Goal: Task Accomplishment & Management: Complete application form

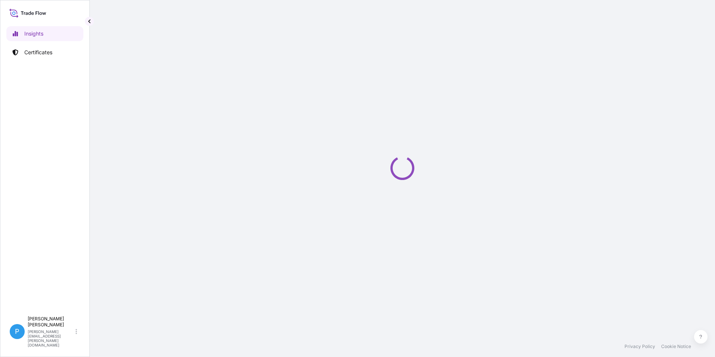
select select "2025"
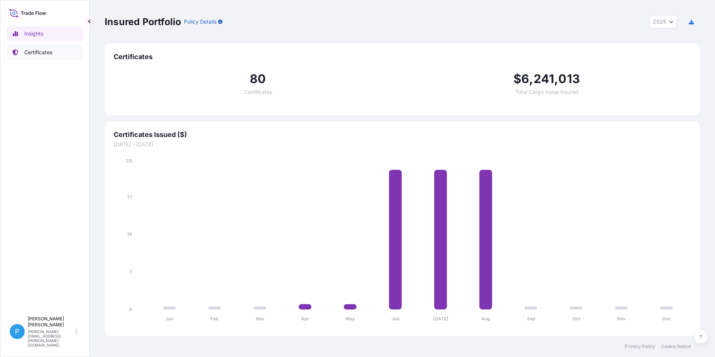
click at [25, 51] on p "Certificates" at bounding box center [38, 52] width 28 height 7
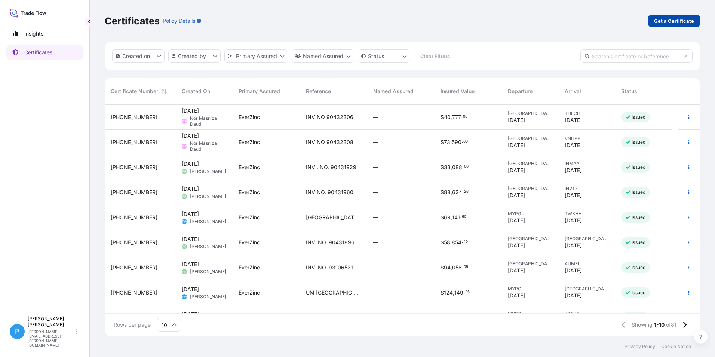
click at [671, 18] on p "Get a Certificate" at bounding box center [674, 20] width 40 height 7
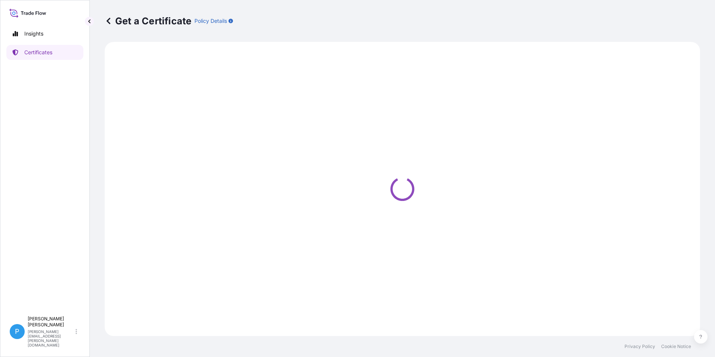
select select "Road / [GEOGRAPHIC_DATA]"
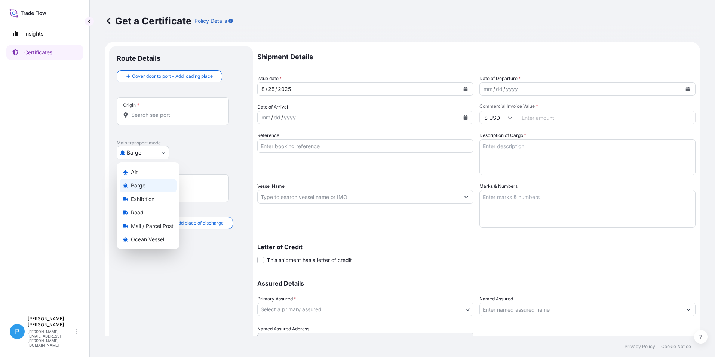
click at [135, 155] on body "Insights Certificates P Perline Wong [EMAIL_ADDRESS][PERSON_NAME][DOMAIN_NAME] …" at bounding box center [357, 178] width 715 height 357
click at [133, 241] on span "Ocean Vessel" at bounding box center [147, 238] width 33 height 7
select select "Ocean Vessel"
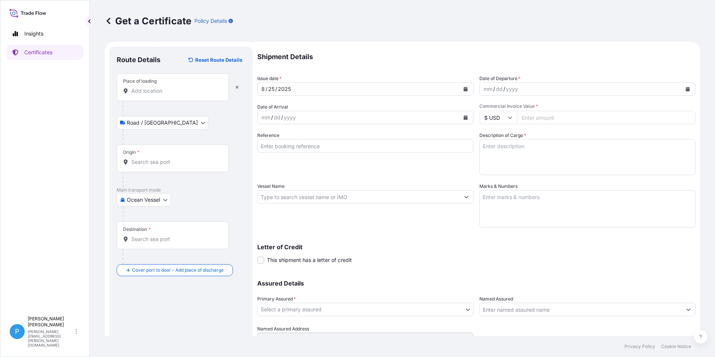
click at [144, 93] on input "Place of loading" at bounding box center [175, 90] width 88 height 7
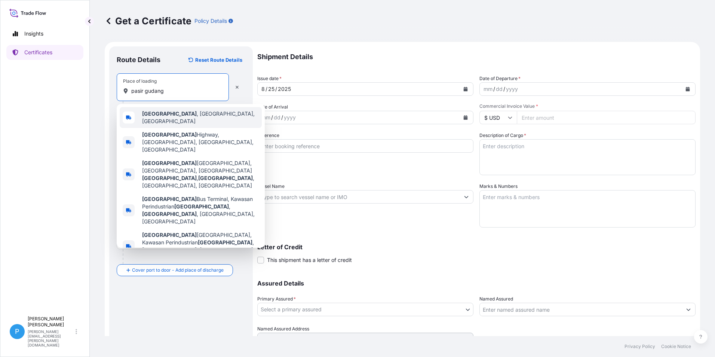
click at [161, 120] on div "[GEOGRAPHIC_DATA] , [GEOGRAPHIC_DATA], [GEOGRAPHIC_DATA]" at bounding box center [191, 117] width 142 height 21
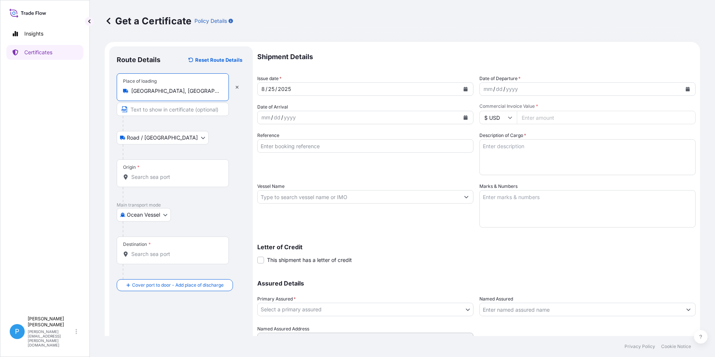
type input "[GEOGRAPHIC_DATA], [GEOGRAPHIC_DATA], [GEOGRAPHIC_DATA]"
click at [136, 177] on input "Origin *" at bounding box center [175, 176] width 88 height 7
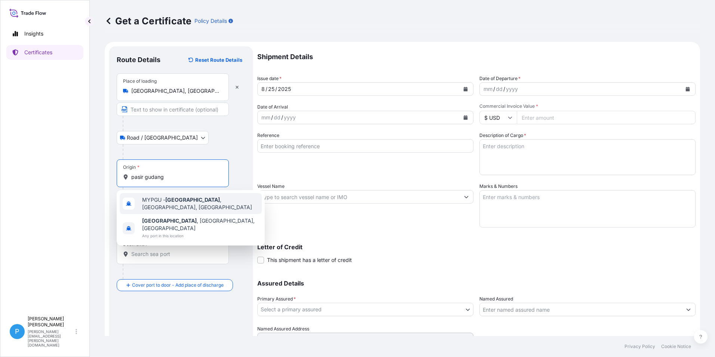
click at [152, 204] on span "MYPGU - [GEOGRAPHIC_DATA] , [GEOGRAPHIC_DATA], [GEOGRAPHIC_DATA]" at bounding box center [200, 203] width 117 height 15
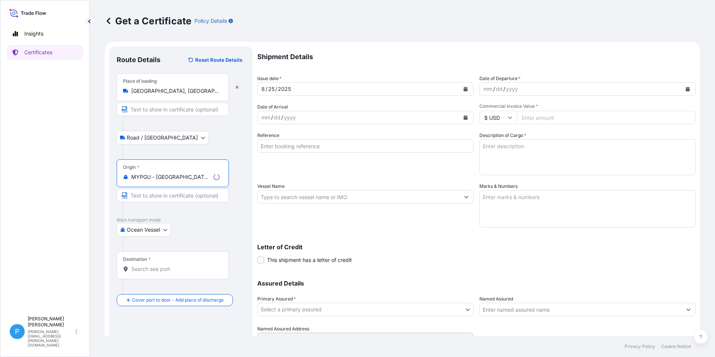
type input "MYPGU - [GEOGRAPHIC_DATA], [GEOGRAPHIC_DATA], [GEOGRAPHIC_DATA]"
click at [142, 270] on input "Destination *" at bounding box center [175, 268] width 88 height 7
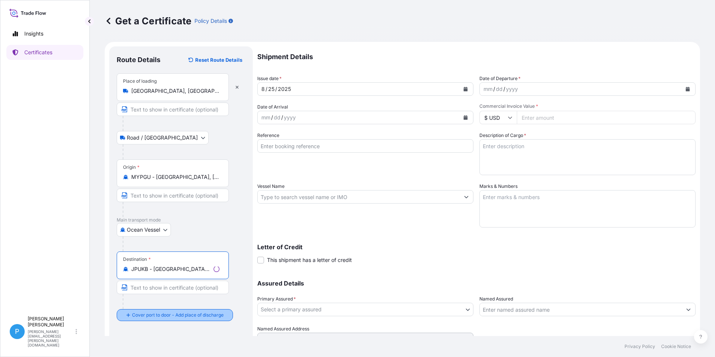
type input "JPUKB - [GEOGRAPHIC_DATA], [GEOGRAPHIC_DATA]"
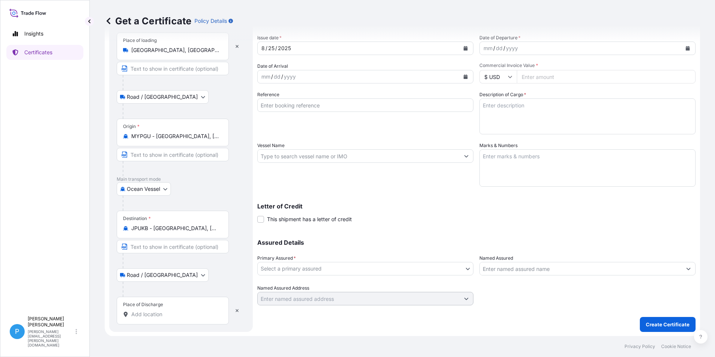
scroll to position [41, 0]
click at [141, 313] on input "Place of Discharge" at bounding box center [175, 313] width 88 height 7
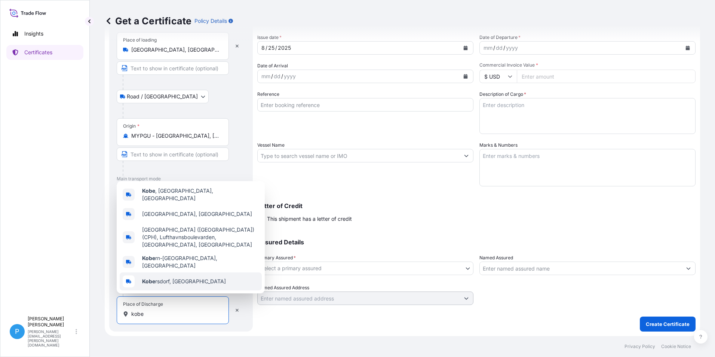
drag, startPoint x: 152, startPoint y: 315, endPoint x: 83, endPoint y: 309, distance: 69.4
click at [83, 309] on div "Insights Certificates P Perline Wong [EMAIL_ADDRESS][PERSON_NAME][DOMAIN_NAME] …" at bounding box center [357, 178] width 715 height 357
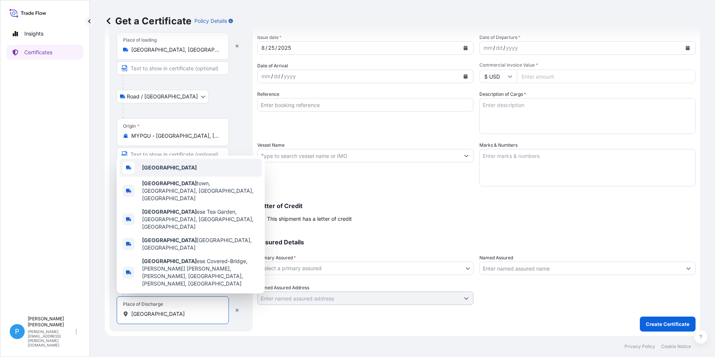
click at [157, 170] on b "[GEOGRAPHIC_DATA]" at bounding box center [169, 167] width 55 height 6
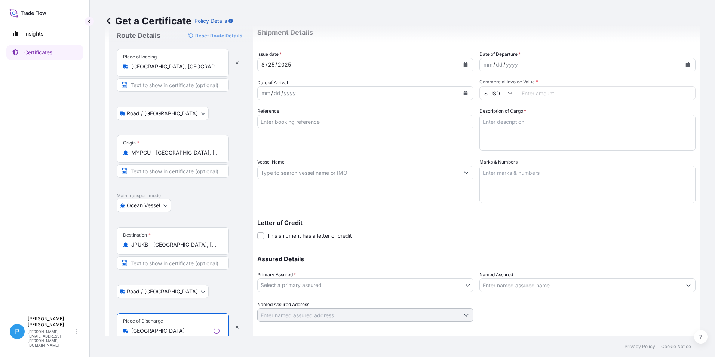
scroll to position [0, 0]
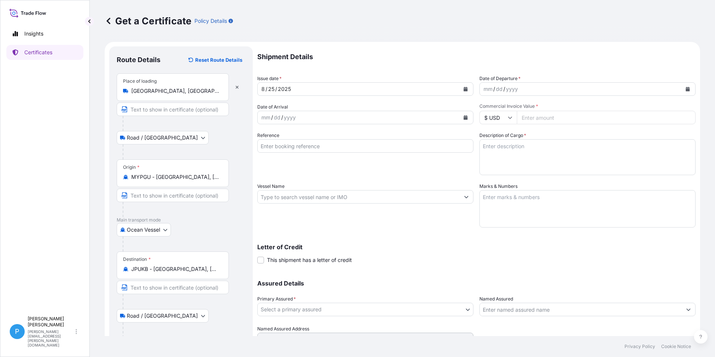
type input "[GEOGRAPHIC_DATA]"
click at [296, 119] on div "yyyy" at bounding box center [289, 117] width 13 height 9
click at [463, 117] on icon "Calendar" at bounding box center [465, 117] width 4 height 4
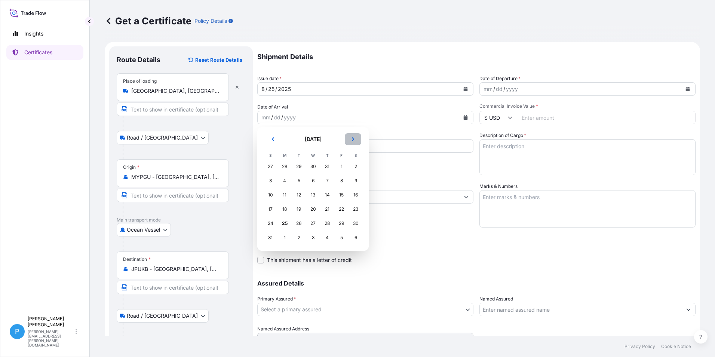
click at [354, 141] on icon "Next" at bounding box center [353, 139] width 4 height 4
click at [312, 165] on div "3" at bounding box center [312, 166] width 13 height 13
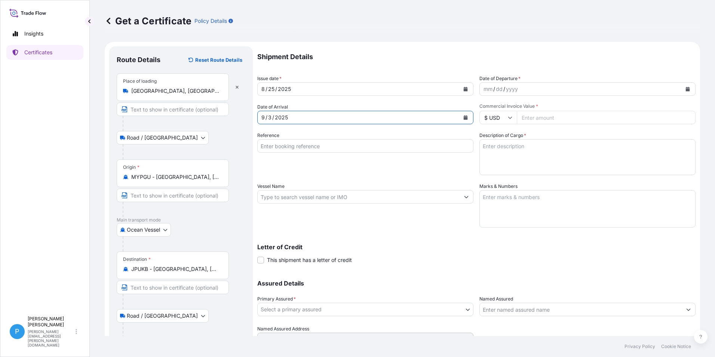
click at [277, 146] on input "Reference" at bounding box center [365, 145] width 216 height 13
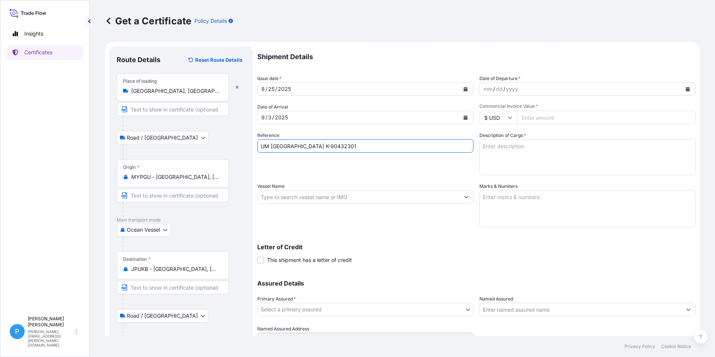
click at [291, 146] on input "UM [GEOGRAPHIC_DATA] K-90432301" at bounding box center [365, 145] width 216 height 13
type input "UM [GEOGRAPHIC_DATA] KM-90432301"
click at [295, 194] on input "Vessel Name" at bounding box center [359, 196] width 202 height 13
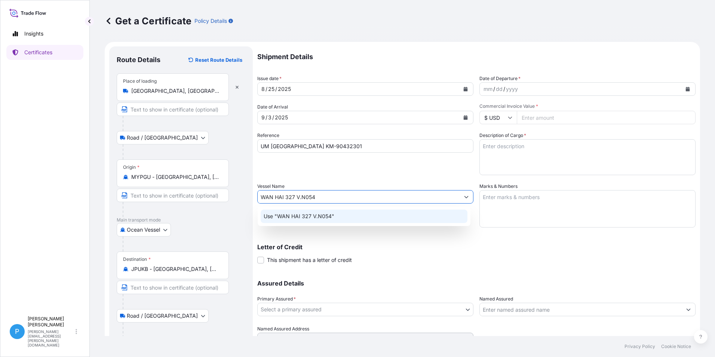
click at [302, 217] on p "Use "WAN HAI 327 V.N054"" at bounding box center [298, 215] width 71 height 7
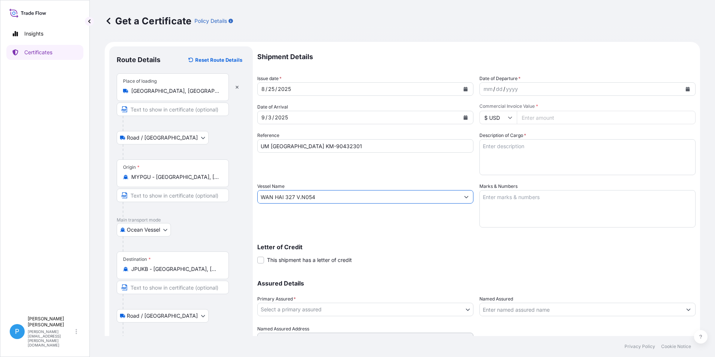
type input "WAN HAI 327 V.N054"
click at [685, 90] on icon "Calendar" at bounding box center [687, 89] width 4 height 4
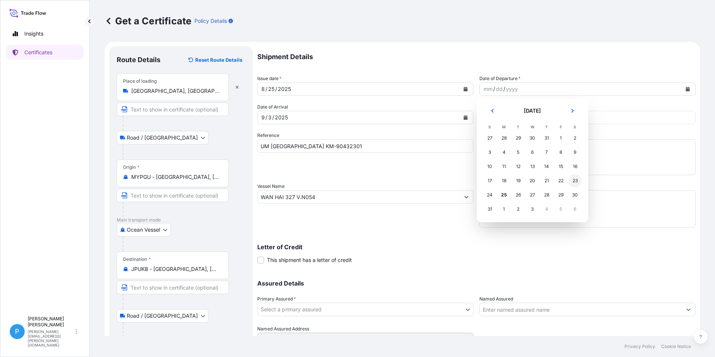
click at [576, 176] on div "23" at bounding box center [574, 180] width 13 height 13
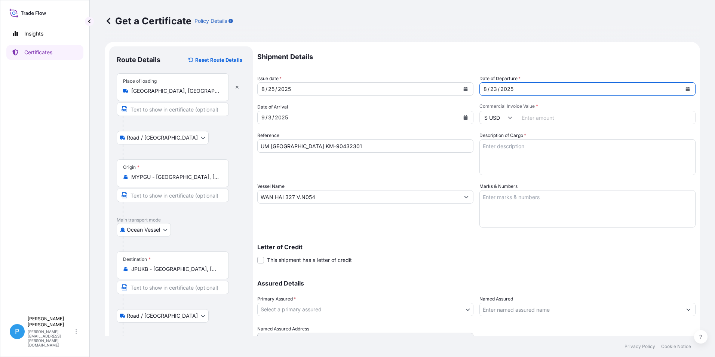
click at [530, 117] on input "Commercial Invoice Value *" at bounding box center [606, 117] width 179 height 13
type input "62835.30"
click at [498, 198] on textarea "Marks & Numbers" at bounding box center [587, 208] width 216 height 37
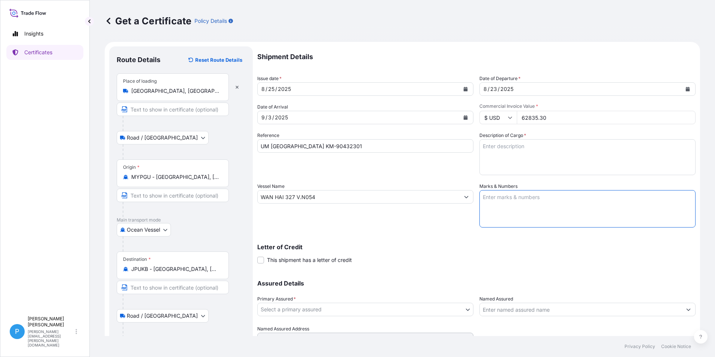
paste textarea "PO/NO .: KM-[DATE] [GEOGRAPHIC_DATA]"
type textarea "PO/NO .: KM-[DATE] [GEOGRAPHIC_DATA]"
click at [517, 150] on textarea "Description of Cargo *" at bounding box center [587, 157] width 216 height 36
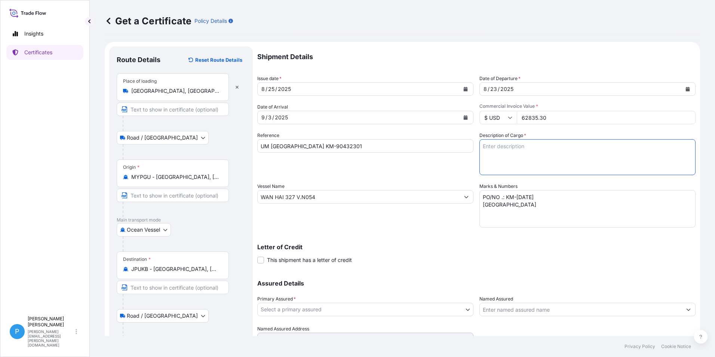
paste textarea "ZINC METAL PIGMENT ZPS 30 BAGS X 600 KG 10 PALLETS GROSS WEIGHT : 18,375.00 KGS…"
type textarea "ZINC METAL PIGMENT ZPS 30 BAGS X 600 KG 10 PALLETS GROSS WEIGHT : 18,375.00 KGS…"
click at [279, 308] on body "Insights Certificates P Perline Wong [EMAIL_ADDRESS][PERSON_NAME][DOMAIN_NAME] …" at bounding box center [357, 178] width 715 height 357
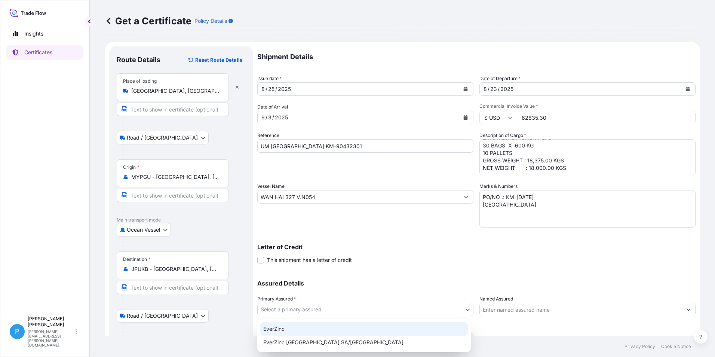
click at [281, 326] on div "EverZinc" at bounding box center [363, 328] width 207 height 13
select select "31493"
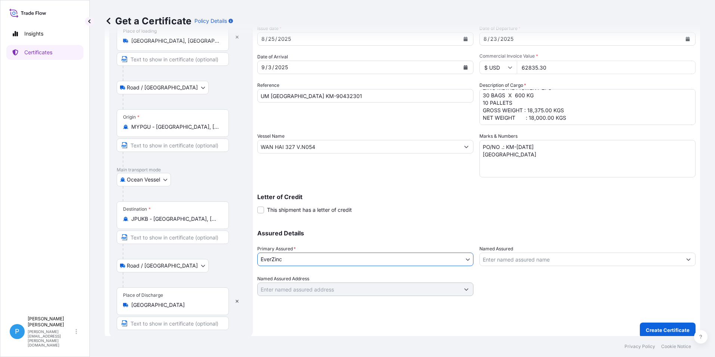
scroll to position [56, 0]
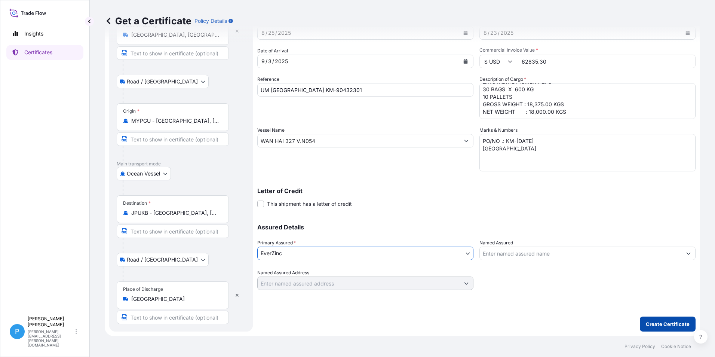
click at [663, 318] on button "Create Certificate" at bounding box center [667, 323] width 56 height 15
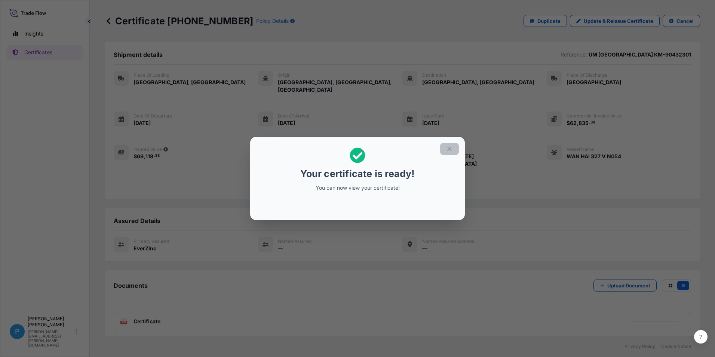
click at [451, 146] on icon "button" at bounding box center [449, 148] width 7 height 7
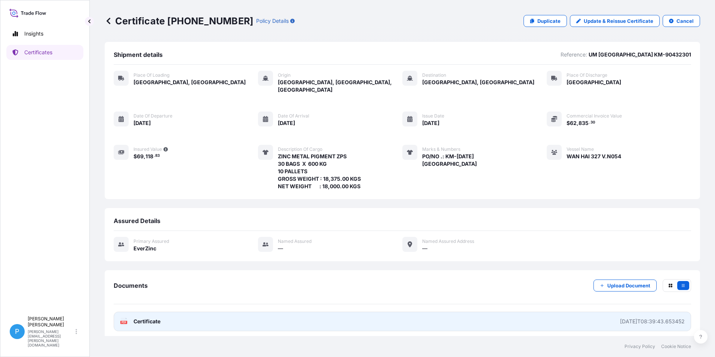
click at [148, 317] on span "Certificate" at bounding box center [146, 320] width 27 height 7
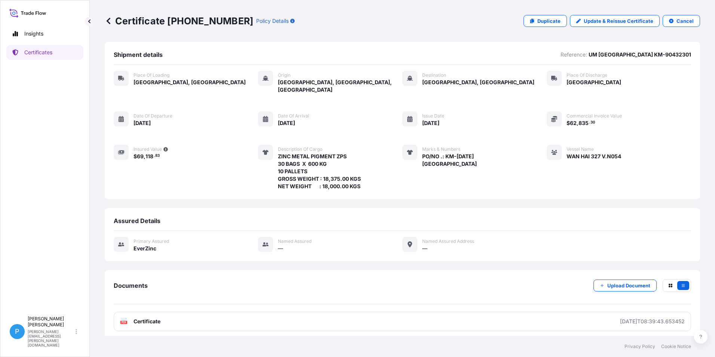
click at [107, 20] on icon at bounding box center [108, 20] width 7 height 7
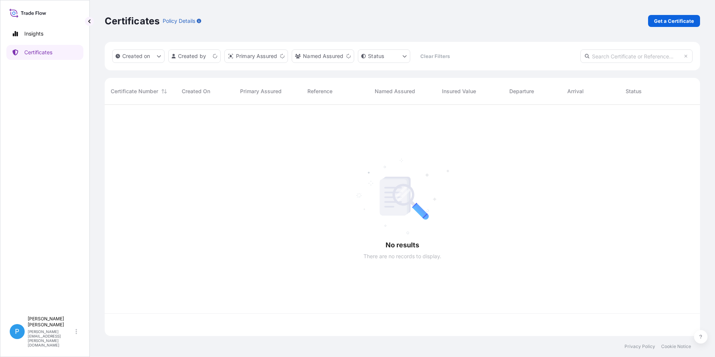
scroll to position [229, 589]
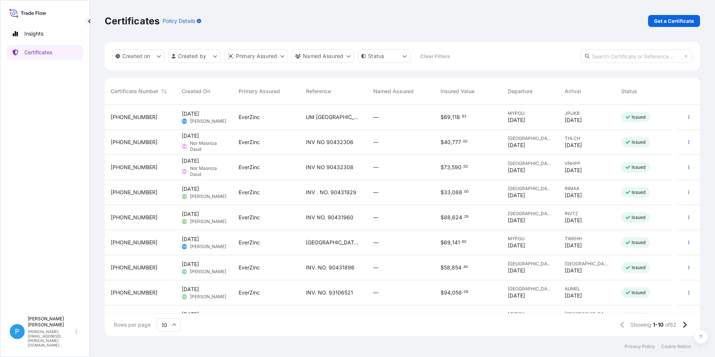
click at [221, 141] on span "Nor Masniza Daud" at bounding box center [208, 146] width 37 height 12
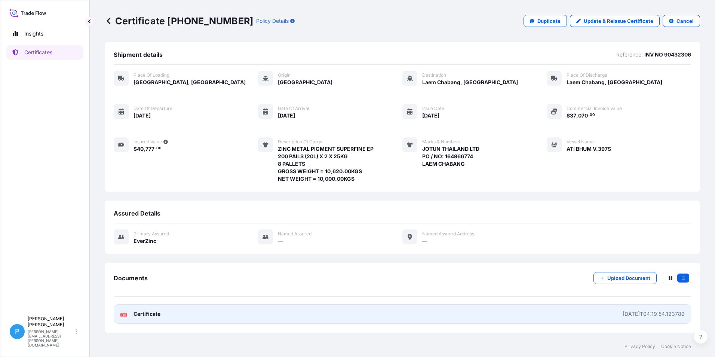
click at [146, 315] on span "Certificate" at bounding box center [146, 313] width 27 height 7
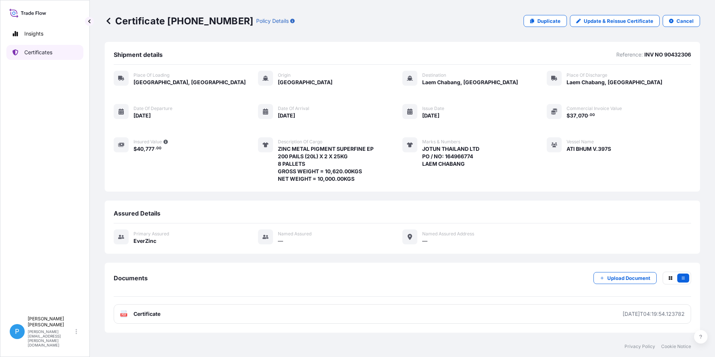
click at [24, 50] on p "Certificates" at bounding box center [38, 52] width 28 height 7
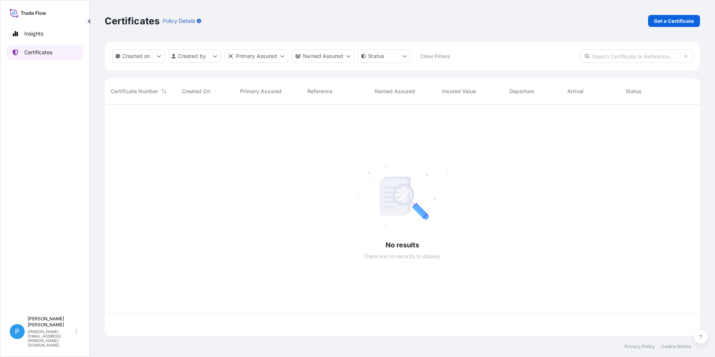
scroll to position [229, 589]
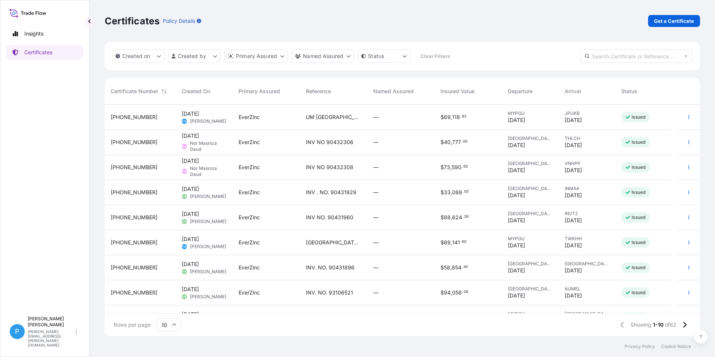
click at [200, 195] on span "[PERSON_NAME]" at bounding box center [208, 196] width 36 height 6
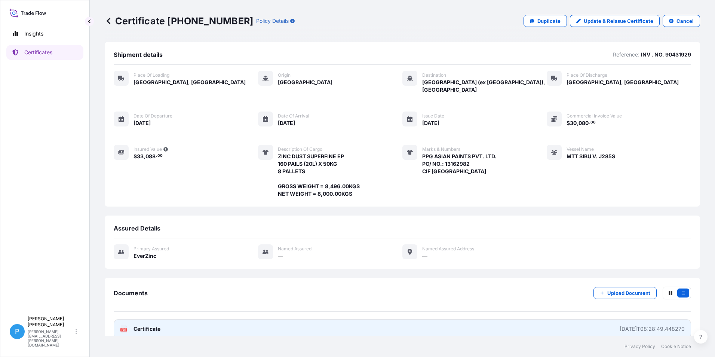
click at [144, 325] on span "Certificate" at bounding box center [146, 328] width 27 height 7
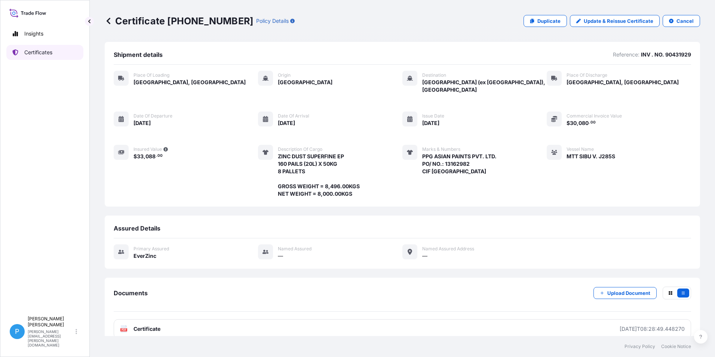
click at [36, 53] on p "Certificates" at bounding box center [38, 52] width 28 height 7
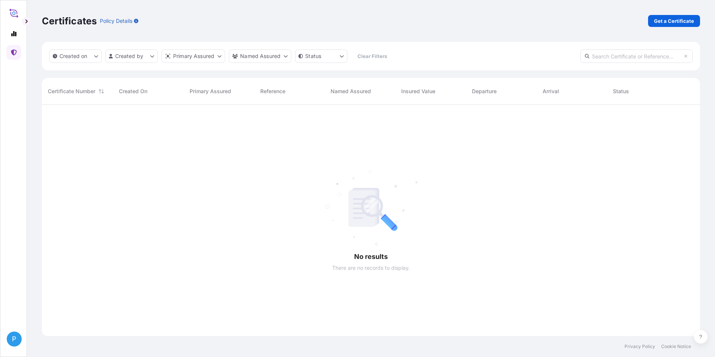
scroll to position [252, 652]
click at [13, 51] on icon at bounding box center [14, 52] width 6 height 6
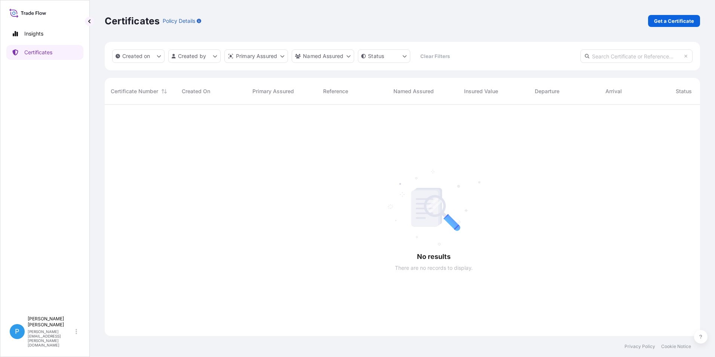
scroll to position [252, 589]
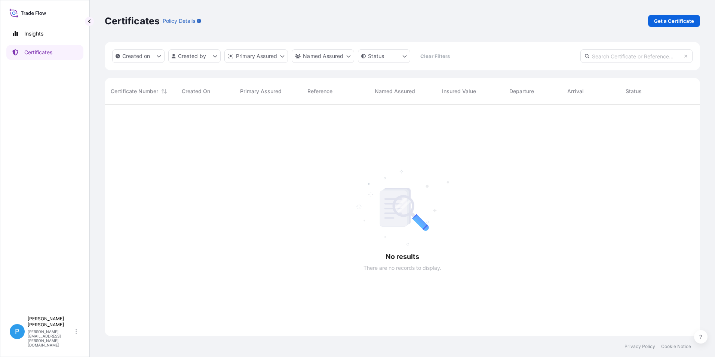
click at [130, 20] on p "Certificates" at bounding box center [132, 21] width 55 height 12
click at [126, 24] on p "Certificates" at bounding box center [132, 21] width 55 height 12
click at [29, 34] on p "Insights" at bounding box center [33, 33] width 19 height 7
select select "2025"
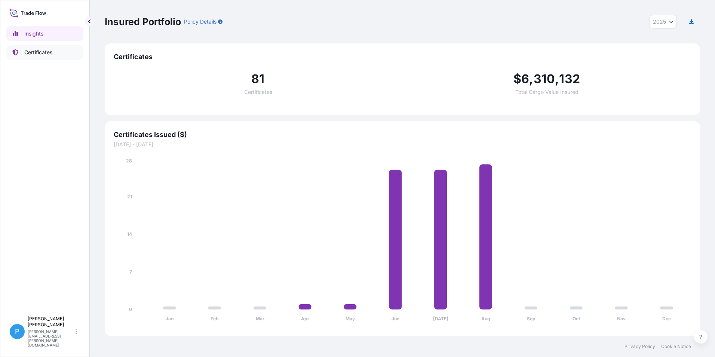
click at [31, 48] on link "Certificates" at bounding box center [44, 52] width 77 height 15
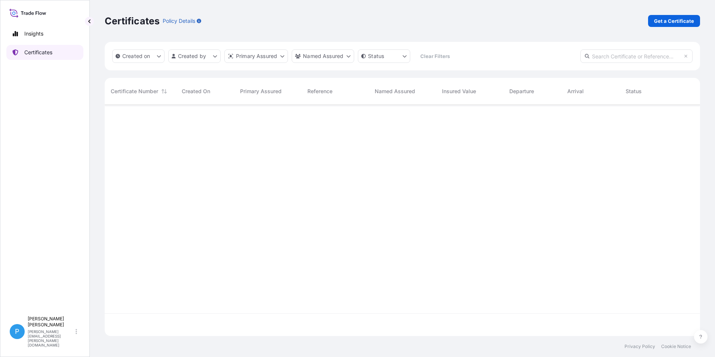
scroll to position [229, 589]
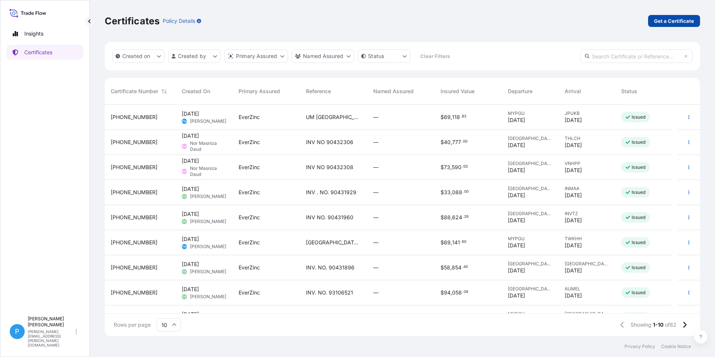
click at [677, 19] on p "Get a Certificate" at bounding box center [674, 20] width 40 height 7
select select "Barge"
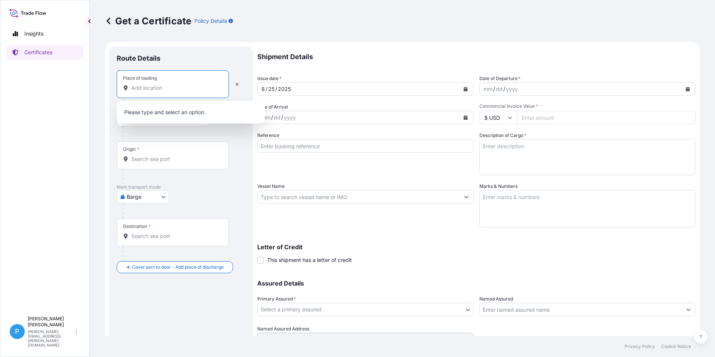
click at [136, 87] on input "Place of loading" at bounding box center [175, 87] width 88 height 7
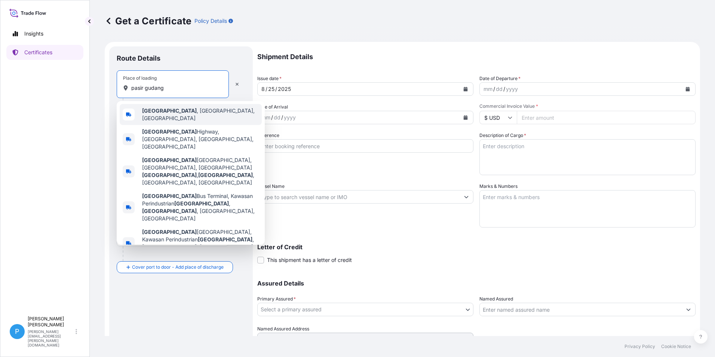
click at [163, 114] on b "[GEOGRAPHIC_DATA]" at bounding box center [169, 110] width 55 height 6
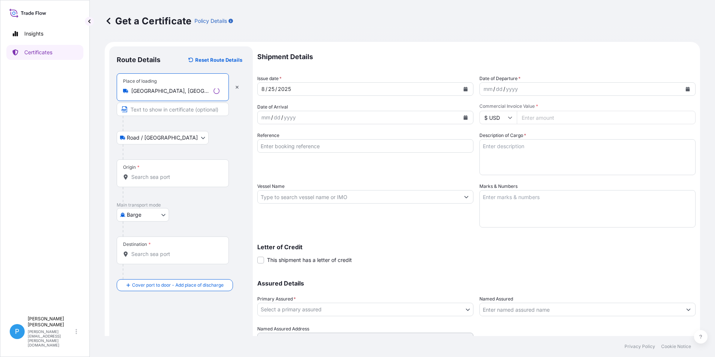
type input "[GEOGRAPHIC_DATA], [GEOGRAPHIC_DATA], [GEOGRAPHIC_DATA]"
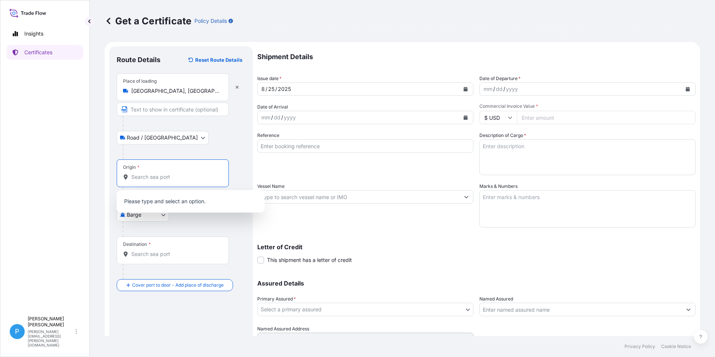
click at [137, 179] on input "Origin *" at bounding box center [175, 176] width 88 height 7
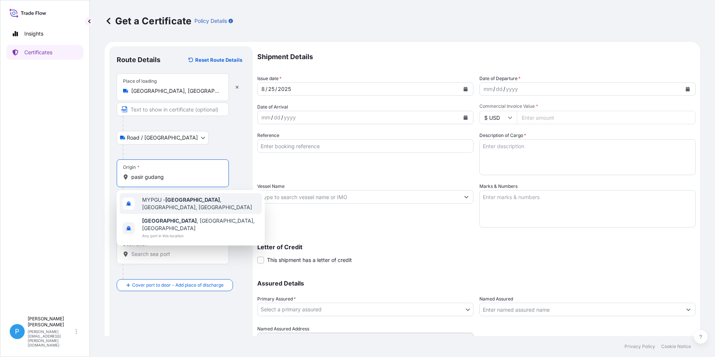
click at [165, 199] on span "MYPGU - [GEOGRAPHIC_DATA] , [GEOGRAPHIC_DATA], [GEOGRAPHIC_DATA]" at bounding box center [200, 203] width 117 height 15
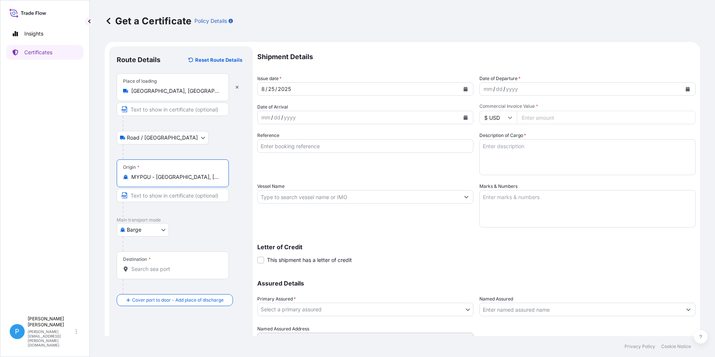
type input "MYPGU - [GEOGRAPHIC_DATA], [GEOGRAPHIC_DATA], [GEOGRAPHIC_DATA]"
click at [162, 229] on body "2 options available. Insights Certificates P Perline Wong [EMAIL_ADDRESS][PERSO…" at bounding box center [357, 178] width 715 height 357
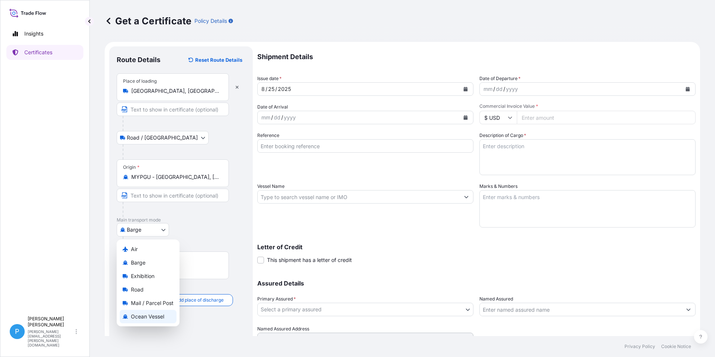
click at [144, 320] on div "Ocean Vessel" at bounding box center [148, 315] width 57 height 13
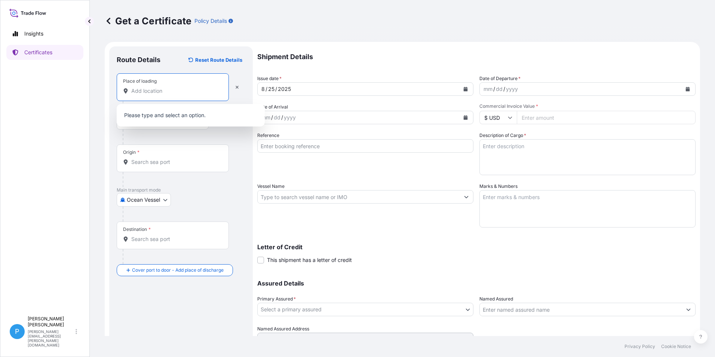
click at [158, 90] on input "Place of loading" at bounding box center [175, 90] width 88 height 7
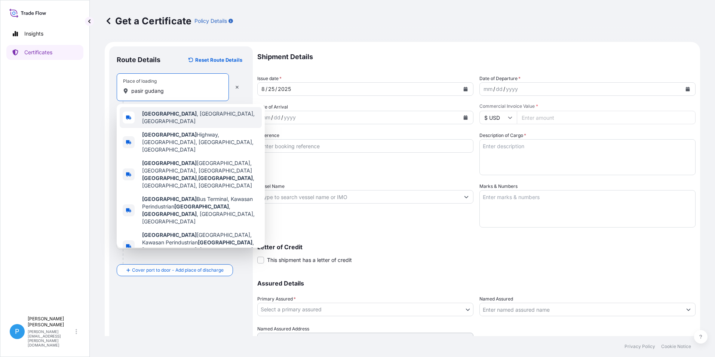
click at [165, 115] on b "[GEOGRAPHIC_DATA]" at bounding box center [169, 113] width 55 height 6
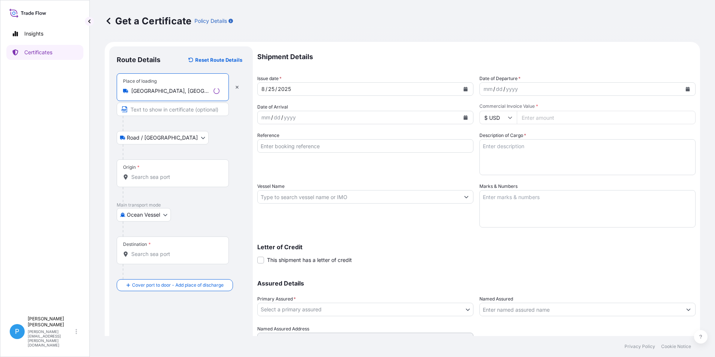
type input "[GEOGRAPHIC_DATA], [GEOGRAPHIC_DATA], [GEOGRAPHIC_DATA]"
click at [154, 175] on input "Origin *" at bounding box center [175, 176] width 88 height 7
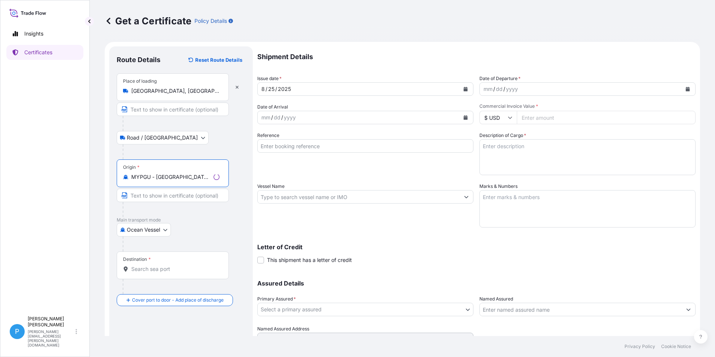
type input "MYPGU - [GEOGRAPHIC_DATA], [GEOGRAPHIC_DATA], [GEOGRAPHIC_DATA]"
click at [154, 273] on div "Destination *" at bounding box center [173, 265] width 112 height 28
click at [154, 272] on input "Destination *" at bounding box center [175, 268] width 88 height 7
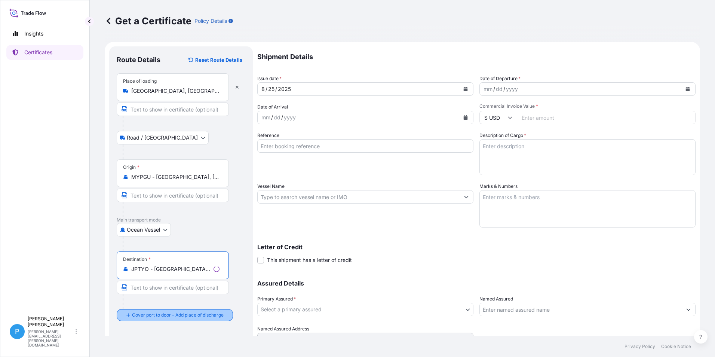
type input "JPTYO - [GEOGRAPHIC_DATA], [GEOGRAPHIC_DATA]"
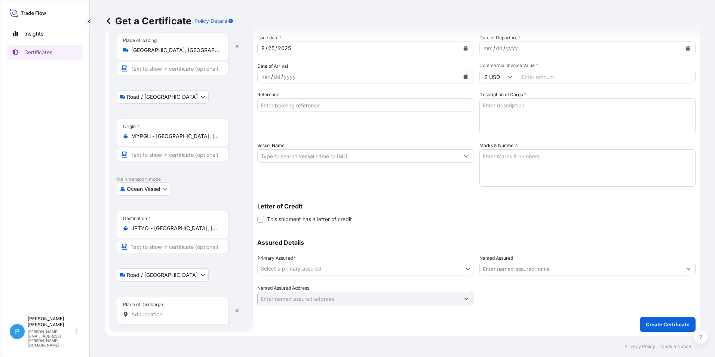
scroll to position [41, 0]
click at [141, 312] on input "Place of Discharge" at bounding box center [175, 313] width 88 height 7
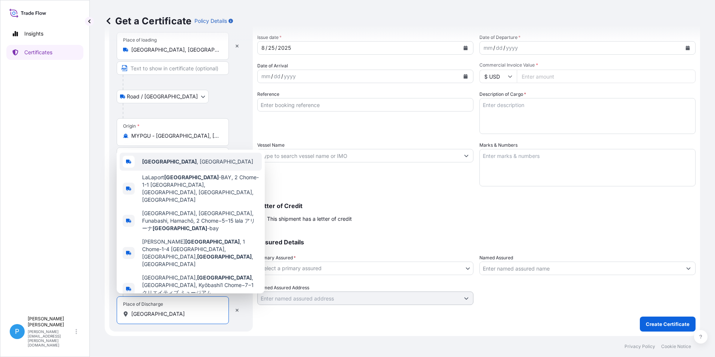
click at [168, 165] on span "[GEOGRAPHIC_DATA] , [GEOGRAPHIC_DATA]" at bounding box center [197, 161] width 111 height 7
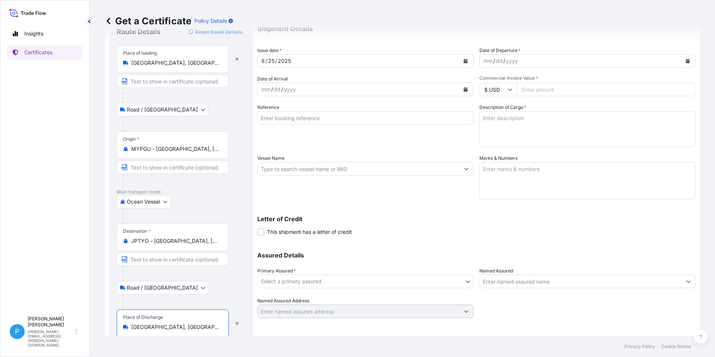
scroll to position [0, 0]
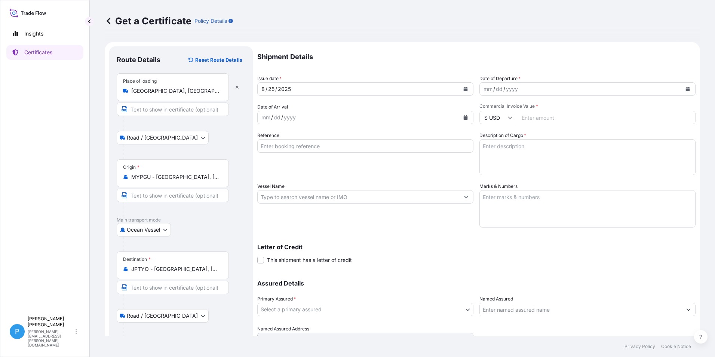
type input "[GEOGRAPHIC_DATA], [GEOGRAPHIC_DATA]"
click at [463, 117] on icon "Calendar" at bounding box center [465, 117] width 4 height 4
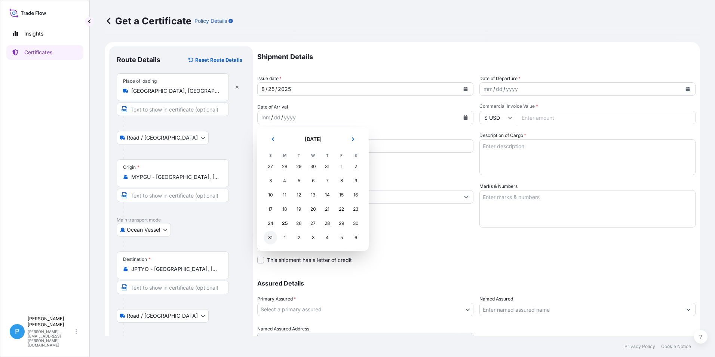
click at [269, 238] on div "31" at bounding box center [269, 237] width 13 height 13
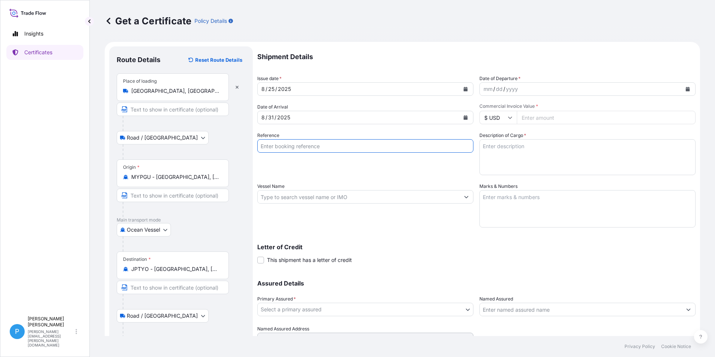
click at [287, 145] on input "Reference" at bounding box center [365, 145] width 216 height 13
type input "UM [GEOGRAPHIC_DATA] K-90432302"
click at [294, 198] on input "Vessel Name" at bounding box center [359, 196] width 202 height 13
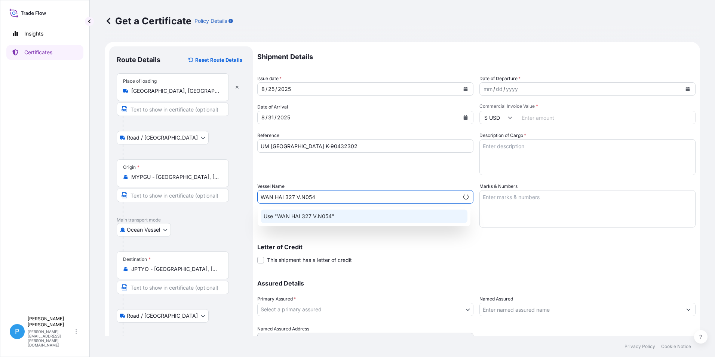
click at [304, 214] on p "Use "WAN HAI 327 V.N054"" at bounding box center [298, 215] width 71 height 7
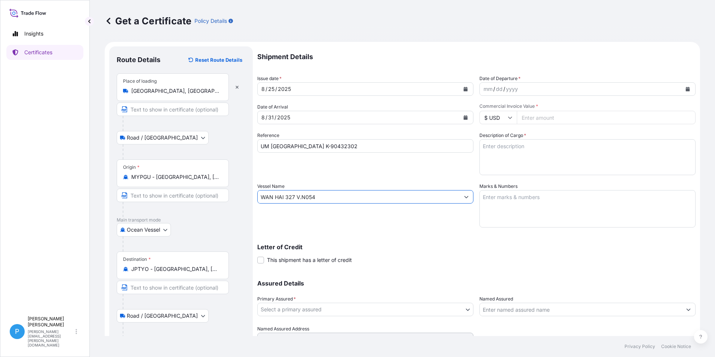
type input "WAN HAI 327 V.N054"
click at [685, 90] on icon "Calendar" at bounding box center [687, 89] width 4 height 4
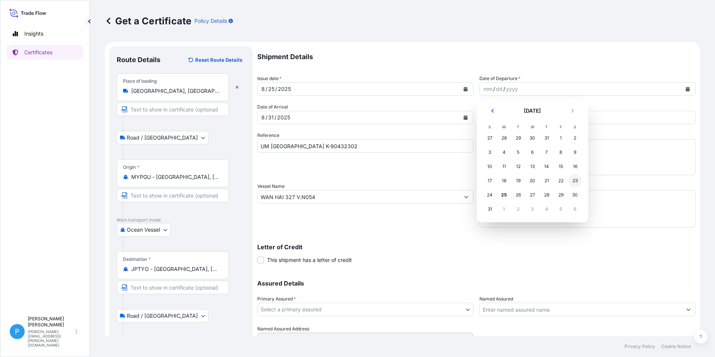
click at [579, 183] on div "23" at bounding box center [574, 180] width 13 height 13
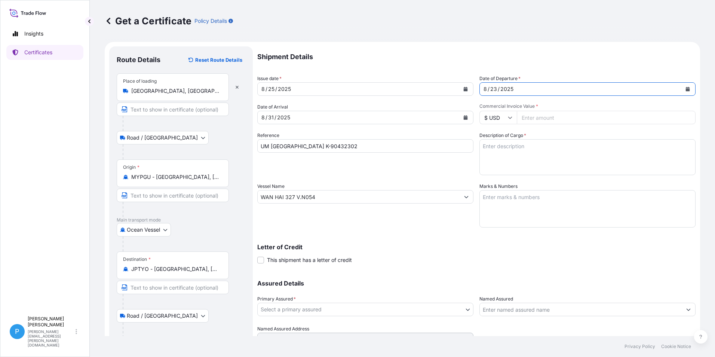
click at [529, 118] on input "Commercial Invoice Value *" at bounding box center [606, 117] width 179 height 13
type input "73055.85"
click at [498, 198] on textarea "Marks & Numbers" at bounding box center [587, 208] width 216 height 37
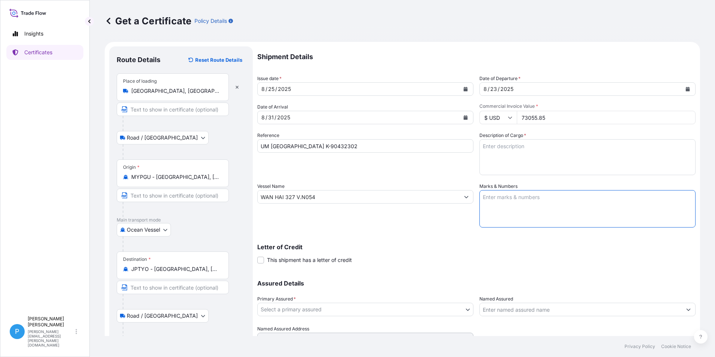
paste textarea "PO/NO .: K-[DATE] [GEOGRAPHIC_DATA]"
type textarea "PO/NO .: K-[DATE] [GEOGRAPHIC_DATA]"
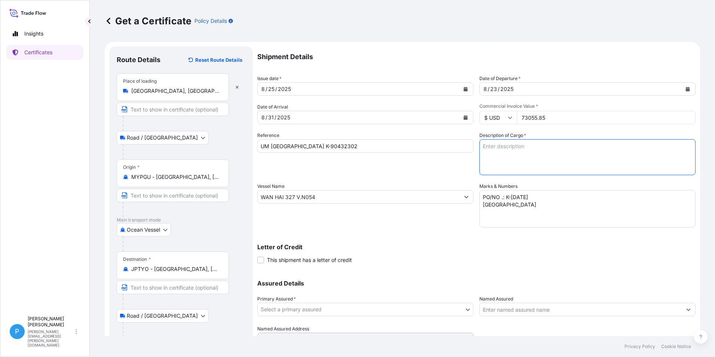
click at [493, 154] on textarea "Description of Cargo *" at bounding box center [587, 157] width 216 height 36
paste textarea "ZINC METAL PIGMENT ZPS 35 BAGS X 600 KG 9 PALLETS GROSS WEIGHT : 21,357.50 KGS …"
type textarea "ZINC METAL PIGMENT ZPS 35 BAGS X 600 KG 9 PALLETS GROSS WEIGHT : 21,357.50 KGS …"
click at [271, 308] on body "Insights Certificates P Perline Wong [EMAIL_ADDRESS][PERSON_NAME][DOMAIN_NAME] …" at bounding box center [357, 178] width 715 height 357
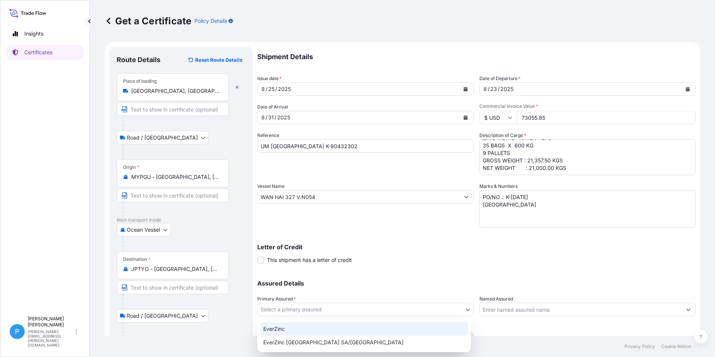
click at [281, 327] on div "EverZinc" at bounding box center [363, 328] width 207 height 13
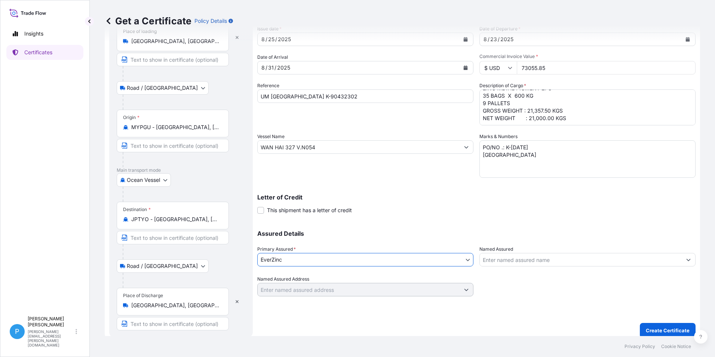
scroll to position [56, 0]
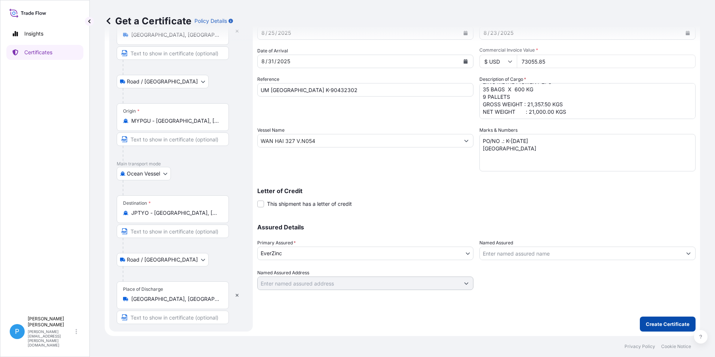
click at [663, 321] on p "Create Certificate" at bounding box center [667, 323] width 44 height 7
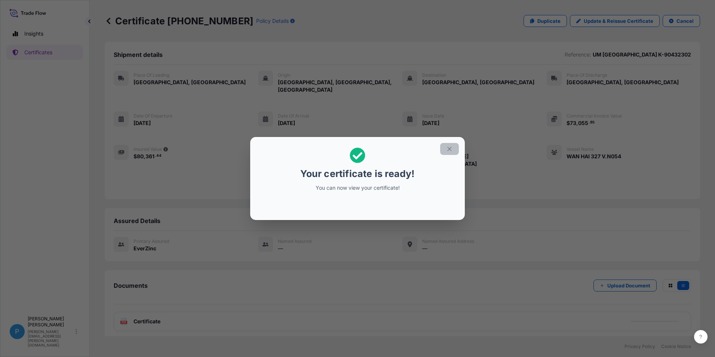
click at [449, 148] on icon "button" at bounding box center [449, 148] width 7 height 7
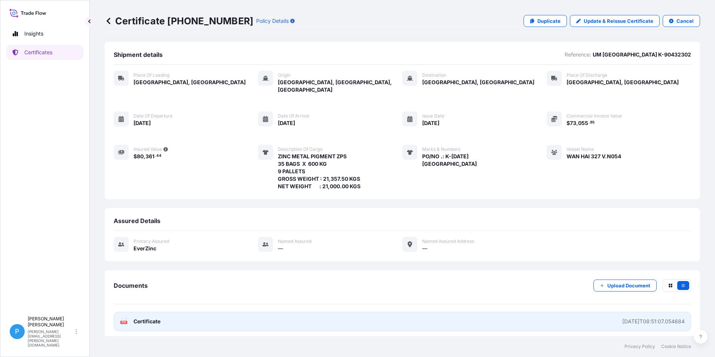
click at [141, 317] on span "Certificate" at bounding box center [146, 320] width 27 height 7
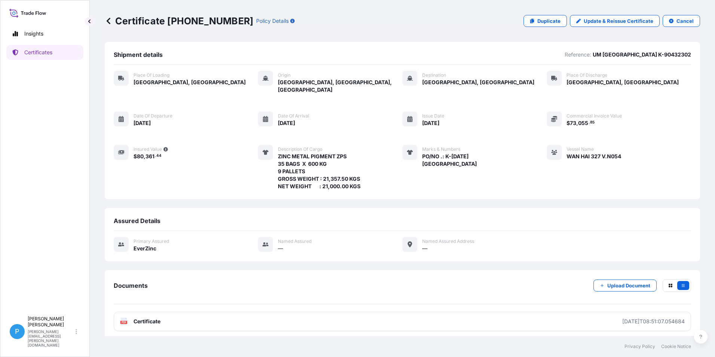
click at [105, 19] on icon at bounding box center [108, 20] width 7 height 7
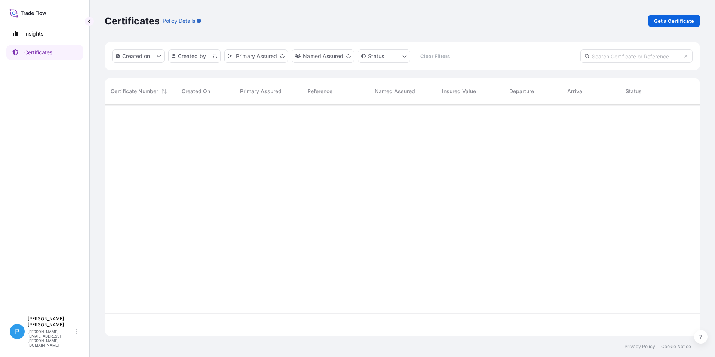
scroll to position [229, 589]
